Goal: Task Accomplishment & Management: Complete application form

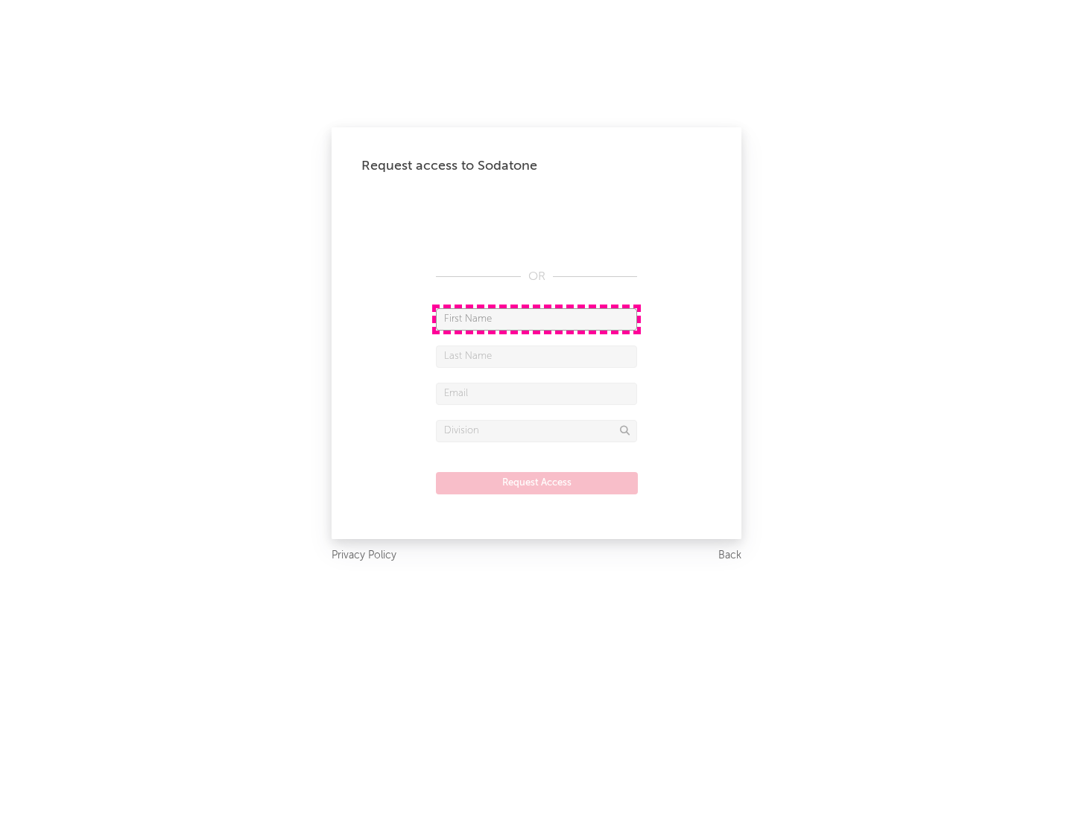
click at [536, 319] on input "text" at bounding box center [536, 319] width 201 height 22
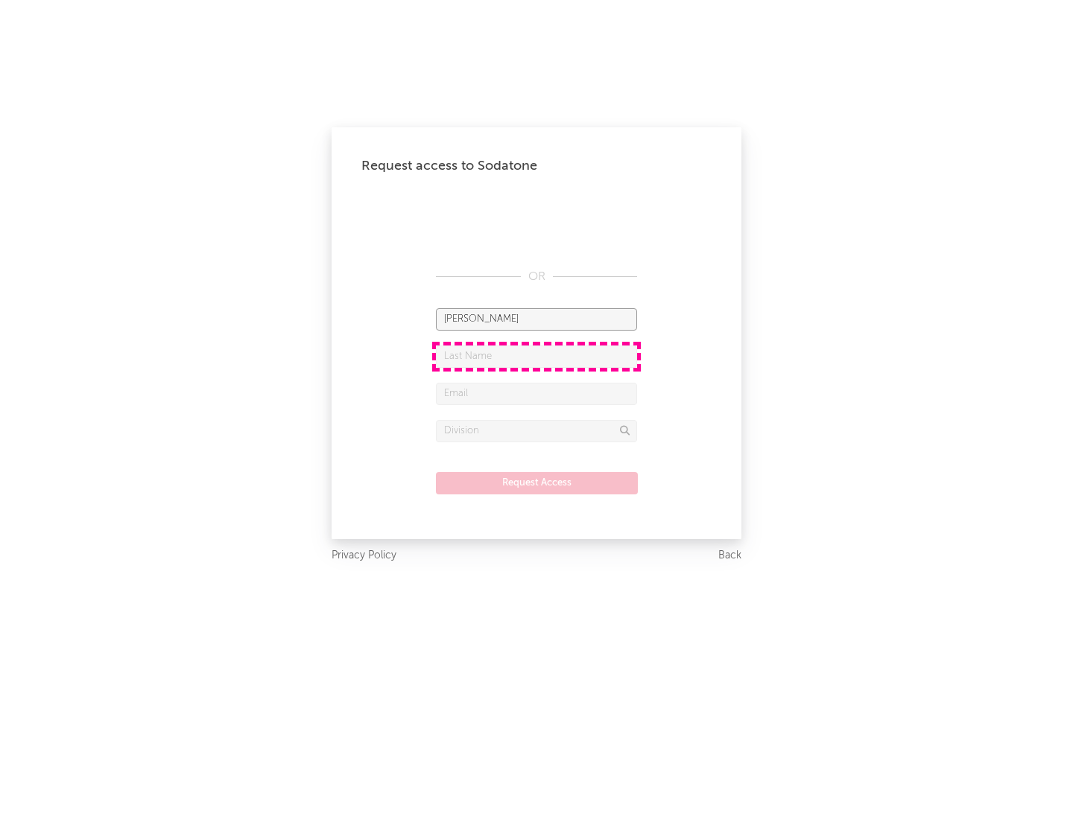
type input "[PERSON_NAME]"
click at [536, 356] on input "text" at bounding box center [536, 357] width 201 height 22
type input "[PERSON_NAME]"
click at [536, 393] on input "text" at bounding box center [536, 394] width 201 height 22
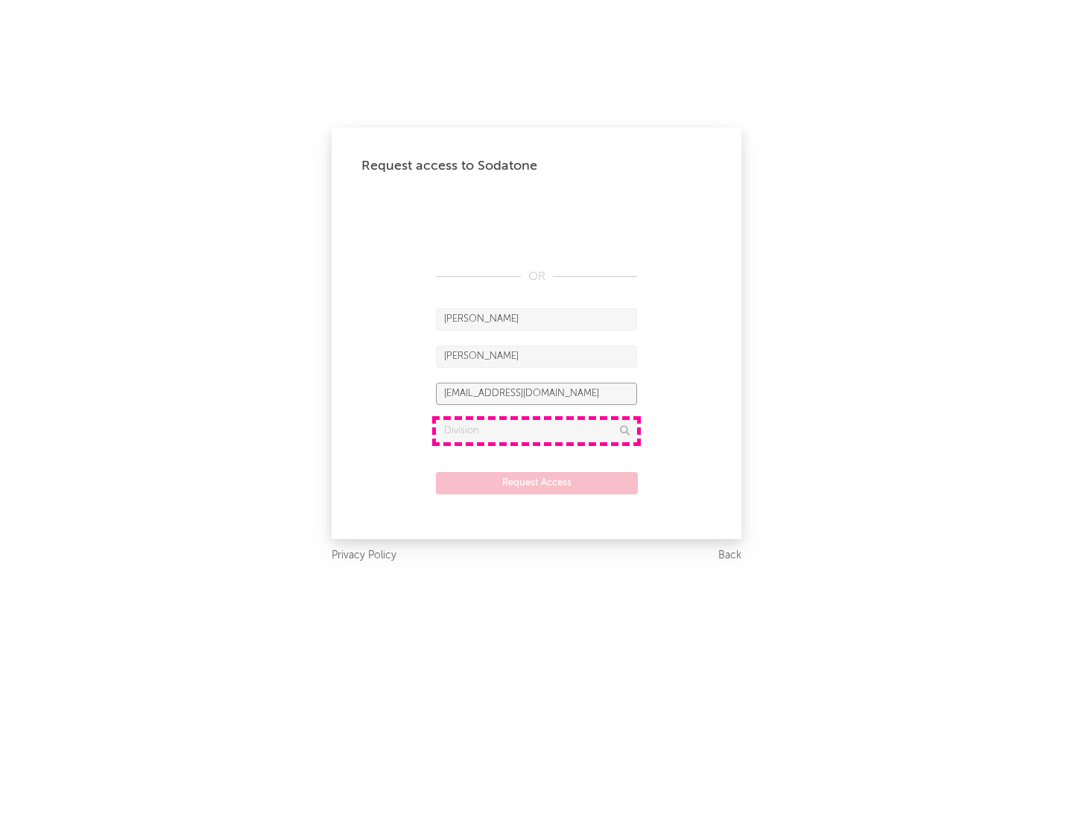
type input "[EMAIL_ADDRESS][DOMAIN_NAME]"
click at [536, 431] on input "text" at bounding box center [536, 431] width 201 height 22
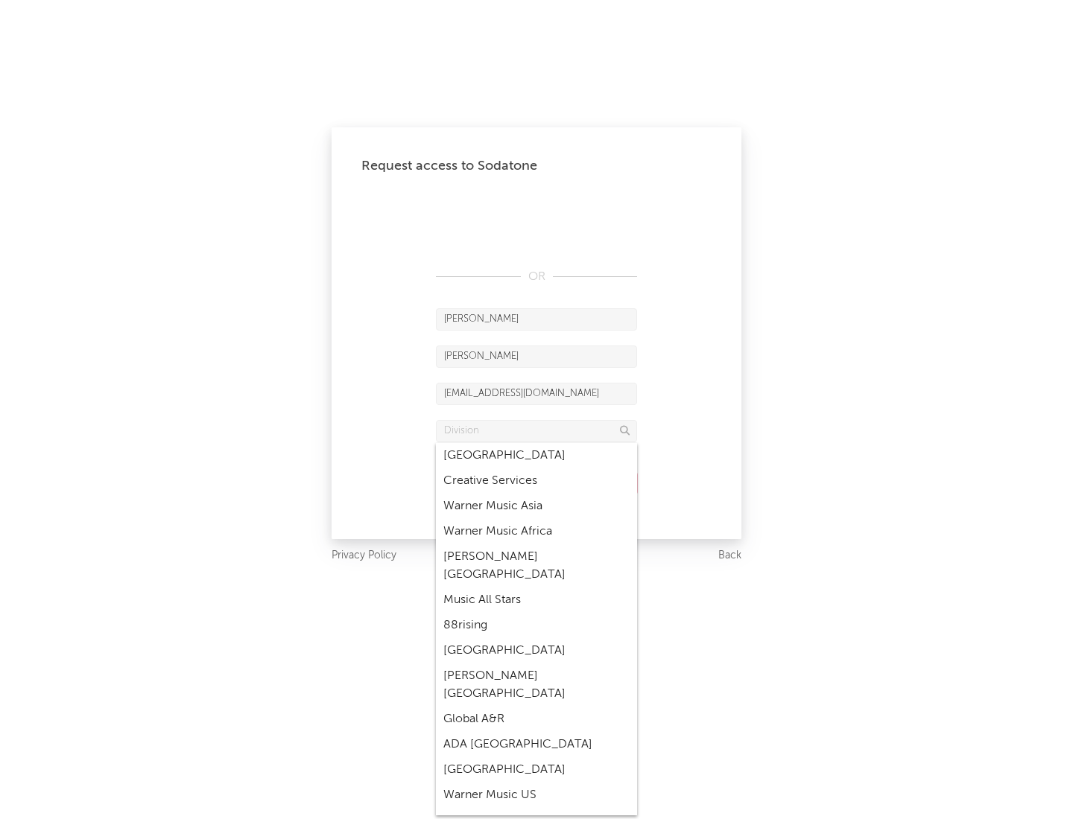
click at [536, 588] on div "Music All Stars" at bounding box center [536, 600] width 201 height 25
type input "Music All Stars"
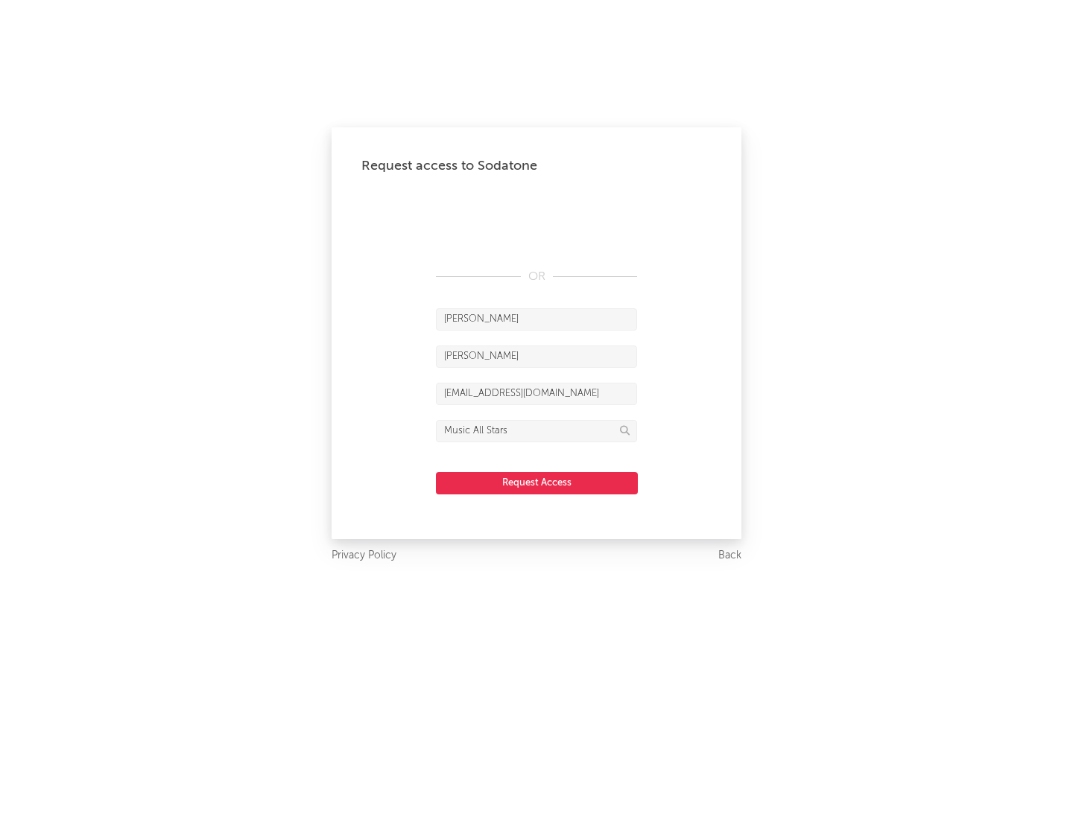
click at [536, 483] on button "Request Access" at bounding box center [537, 483] width 202 height 22
